Goal: Task Accomplishment & Management: Manage account settings

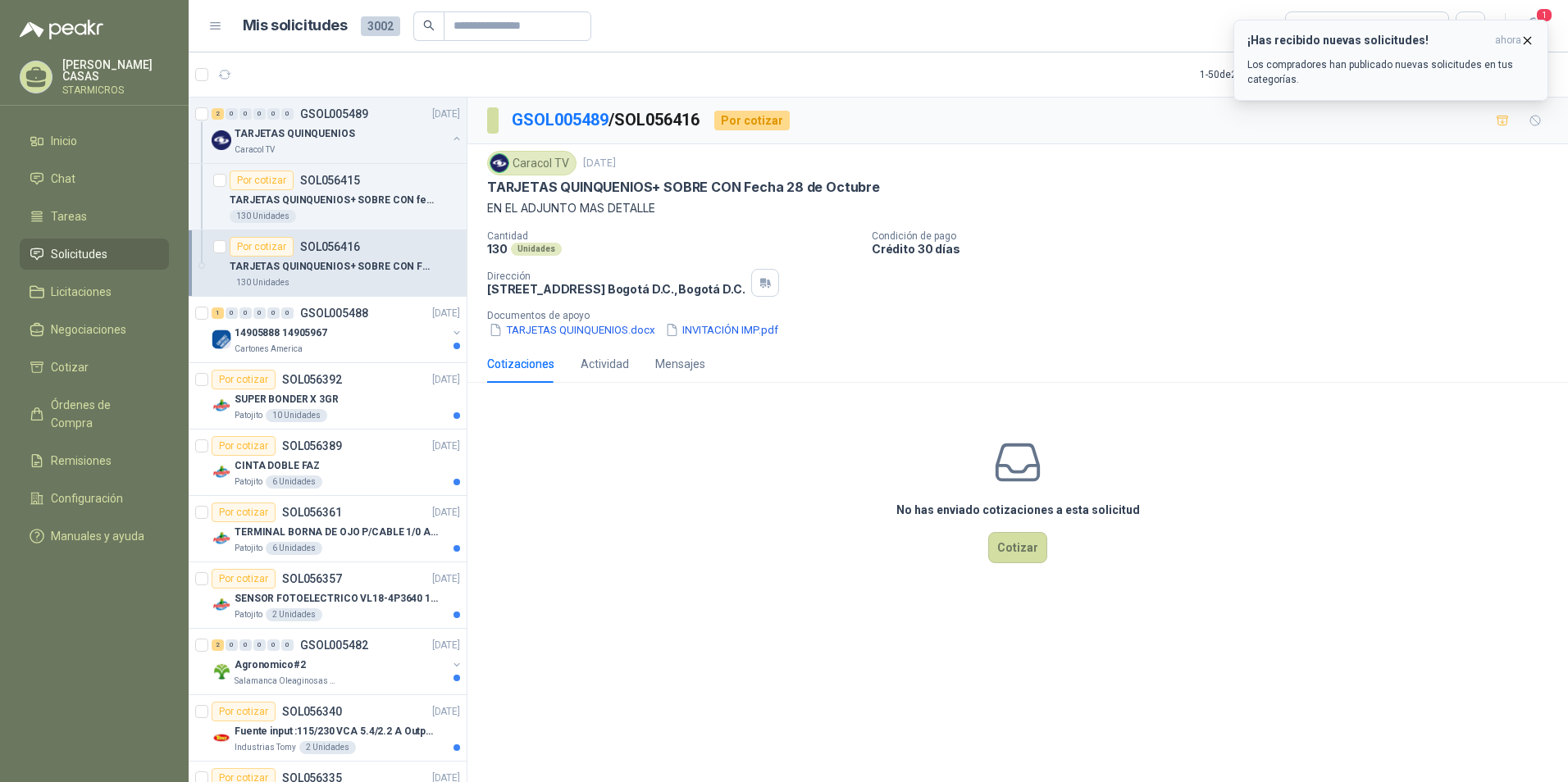
click at [1307, 40] on h3 "¡Has recibido nuevas solicitudes!" at bounding box center [1367, 41] width 241 height 14
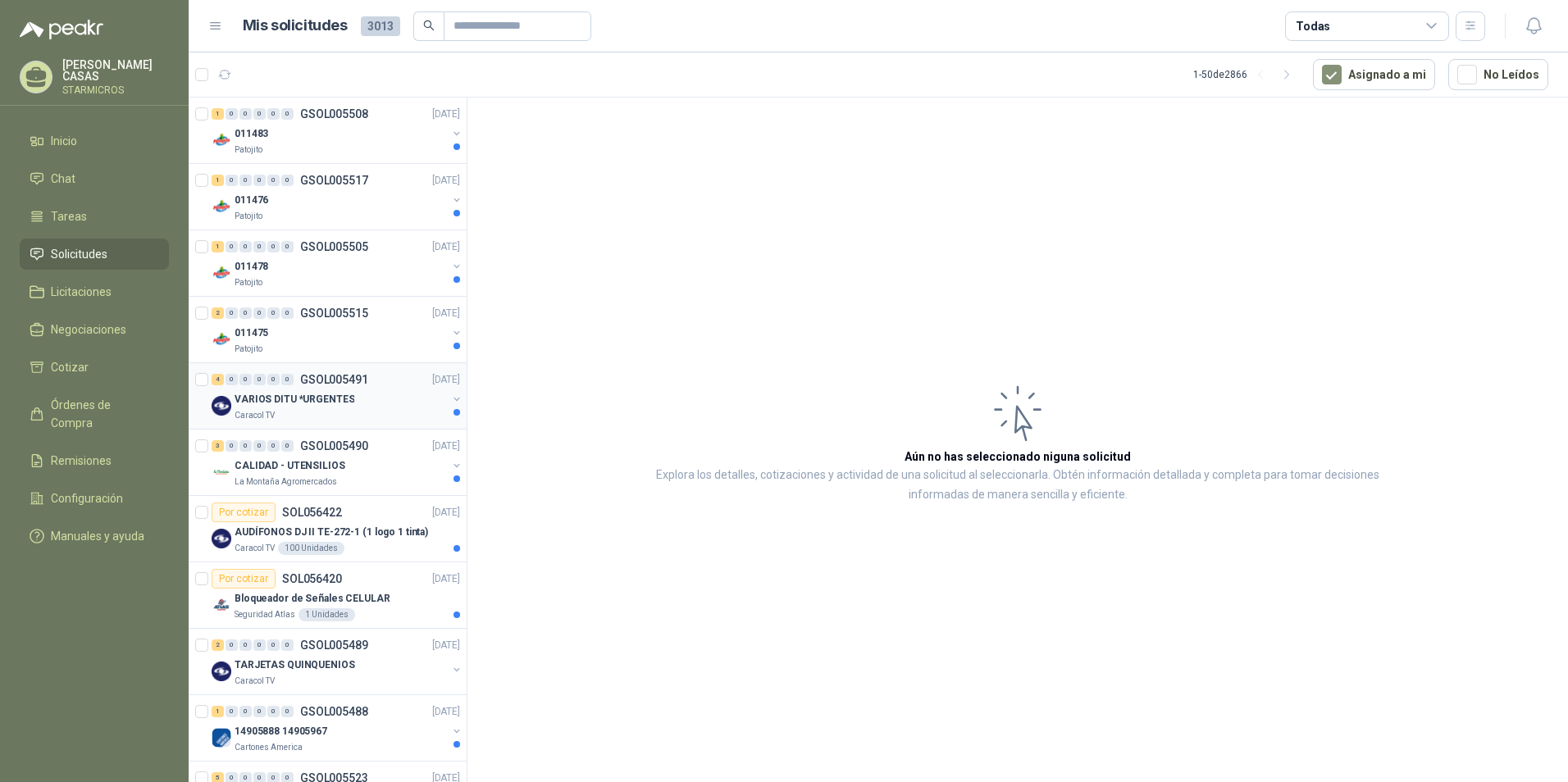
click at [325, 415] on div "Caracol TV" at bounding box center [341, 415] width 212 height 13
